Goal: Information Seeking & Learning: Learn about a topic

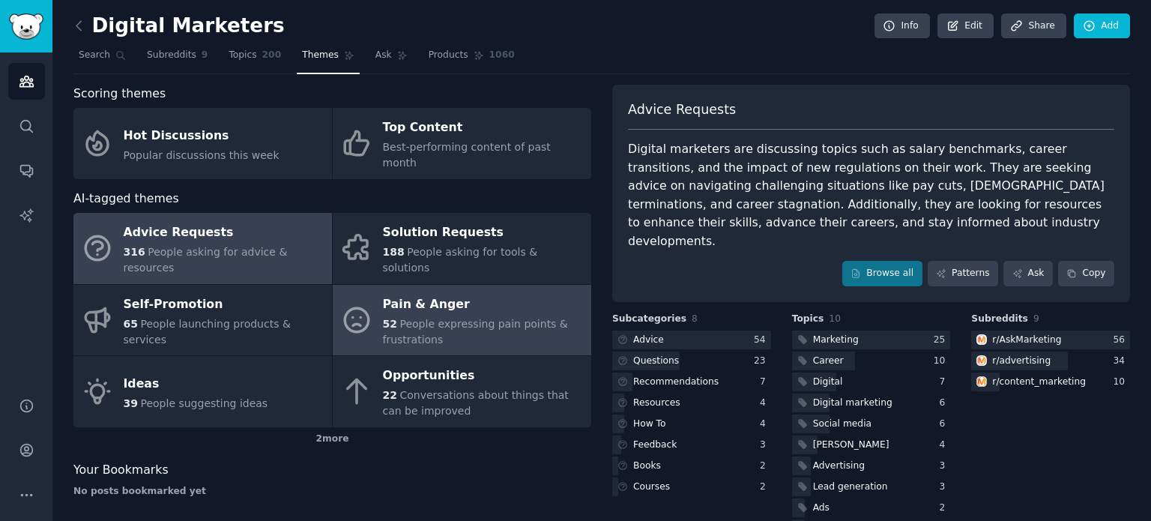
click at [467, 316] on div "52 People expressing pain points & frustrations" at bounding box center [483, 331] width 201 height 31
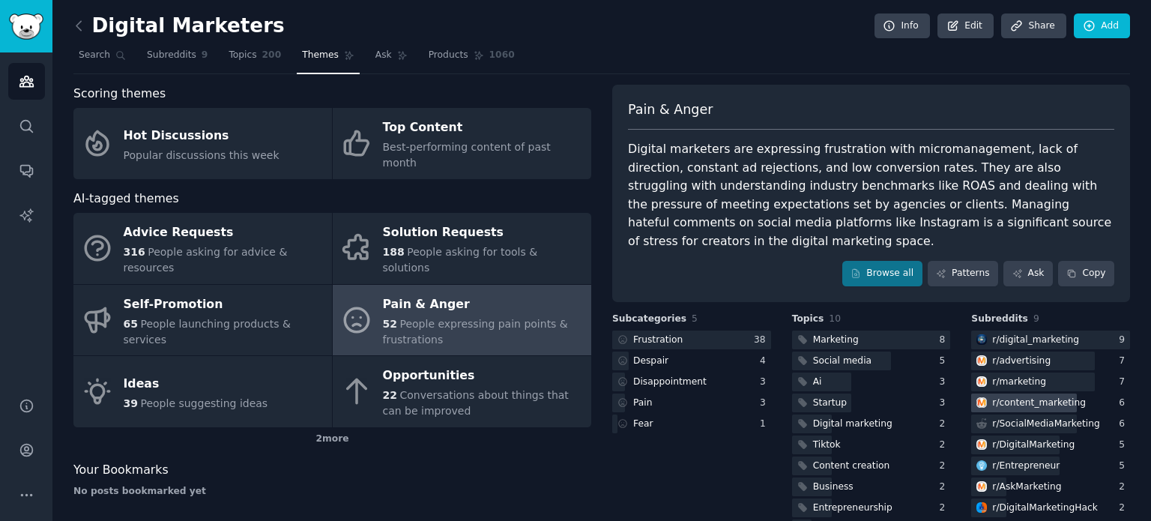
click at [1013, 396] on div "r/ content_marketing" at bounding box center [1039, 402] width 94 height 13
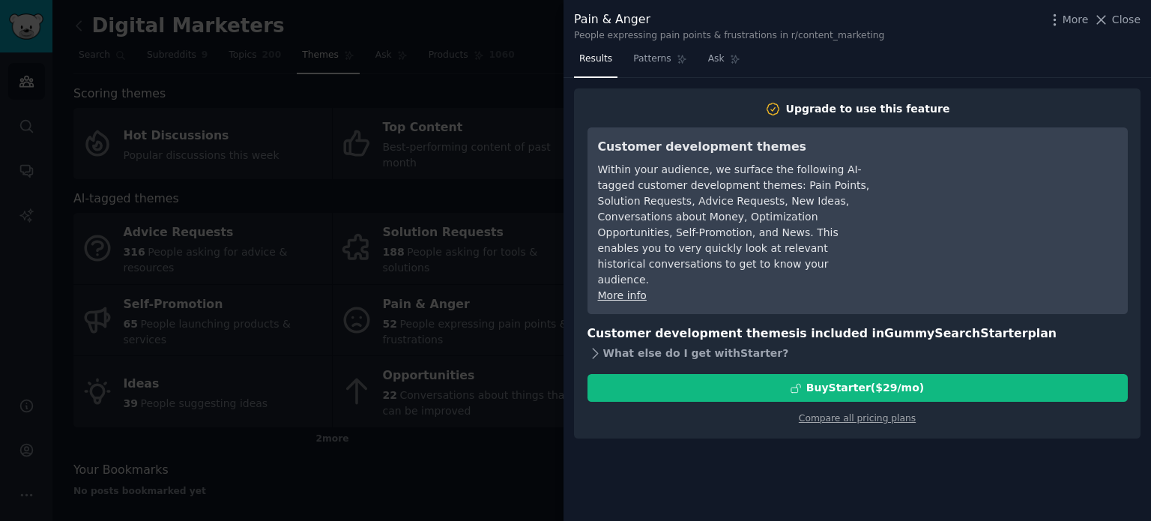
click at [594, 345] on icon at bounding box center [596, 353] width 16 height 16
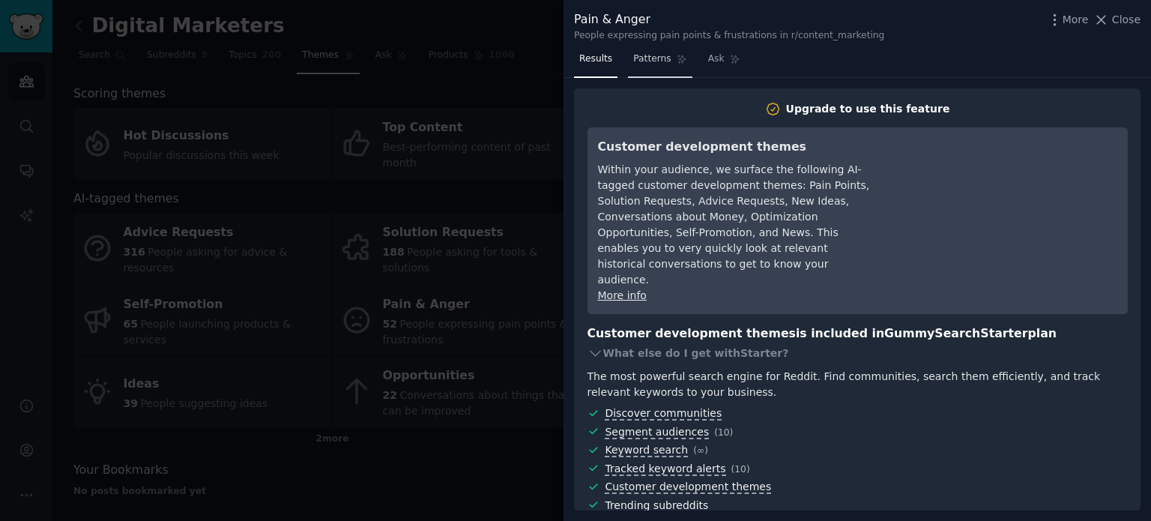
click at [656, 57] on span "Patterns" at bounding box center [651, 58] width 37 height 13
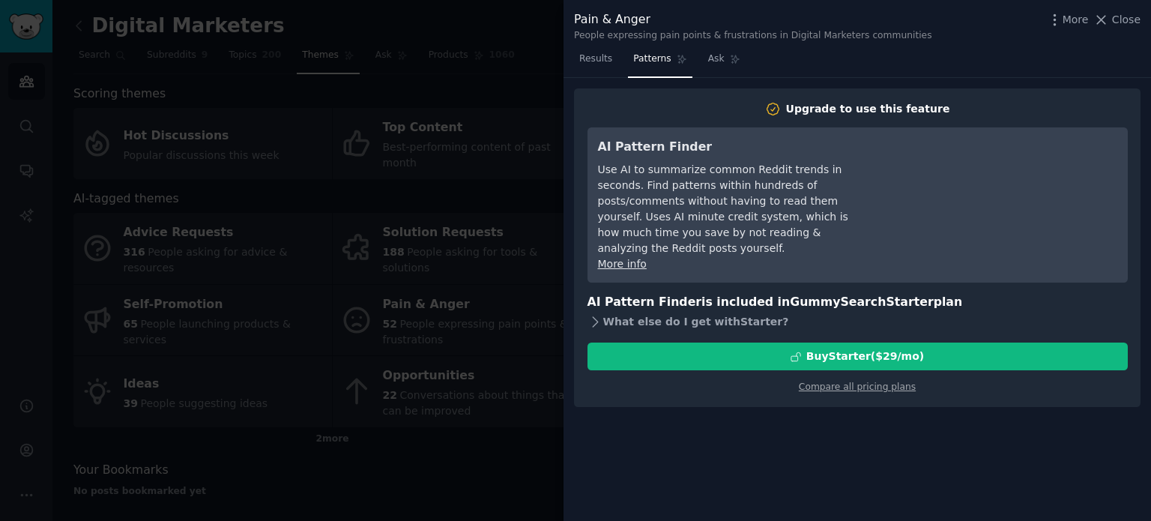
click at [601, 314] on icon at bounding box center [596, 322] width 16 height 16
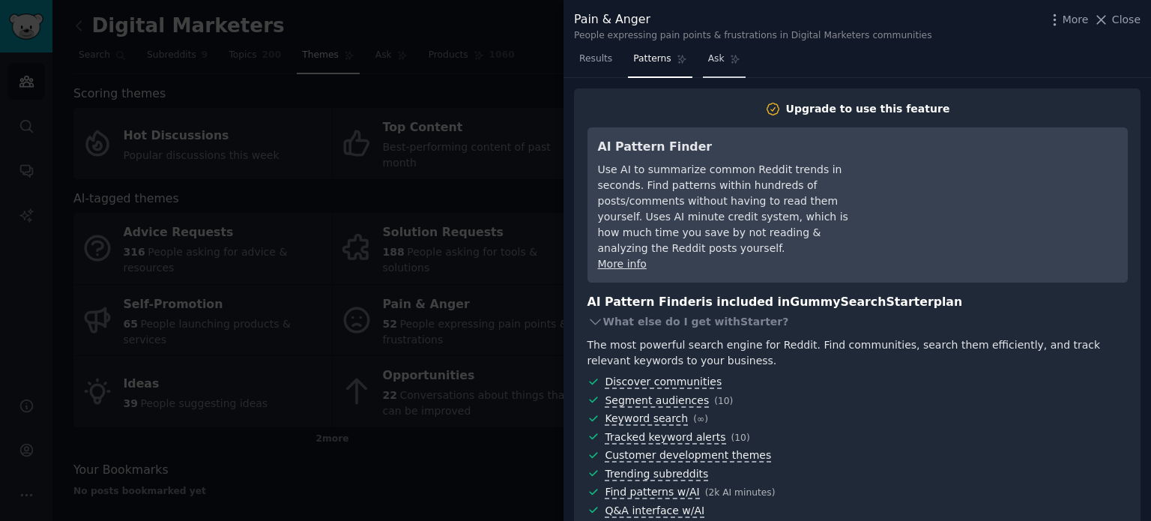
click at [711, 61] on span "Ask" at bounding box center [716, 58] width 16 height 13
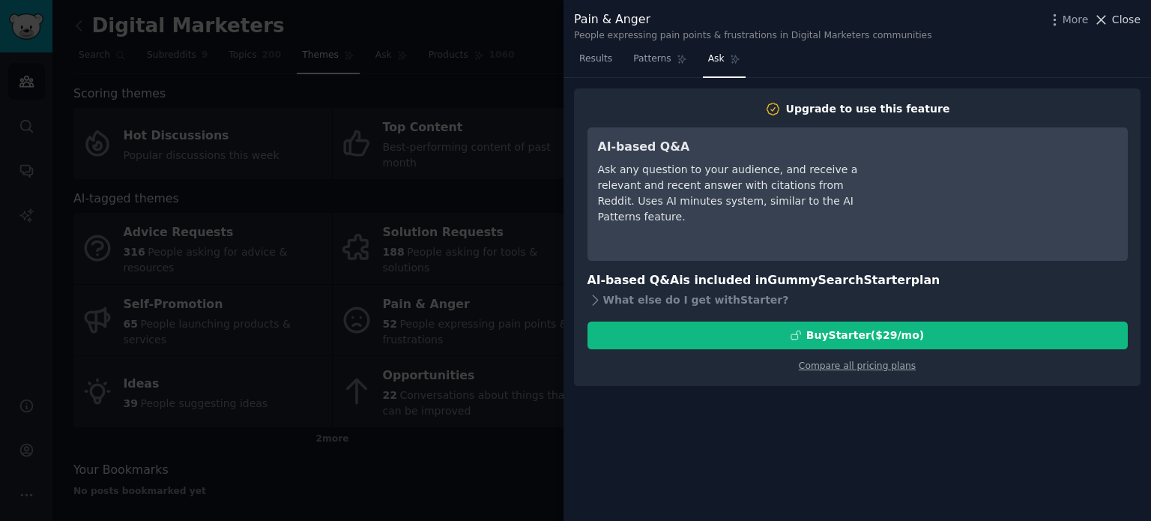
click at [1109, 22] on icon at bounding box center [1101, 20] width 16 height 16
